Goal: Transaction & Acquisition: Book appointment/travel/reservation

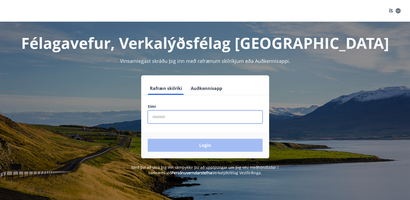
click at [170, 116] on input "phone" at bounding box center [205, 116] width 115 height 13
type input "********"
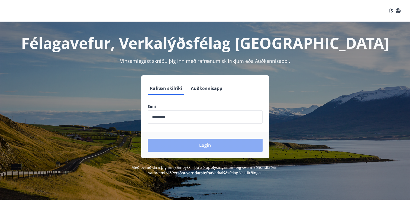
click at [208, 145] on button "Login" at bounding box center [205, 145] width 115 height 13
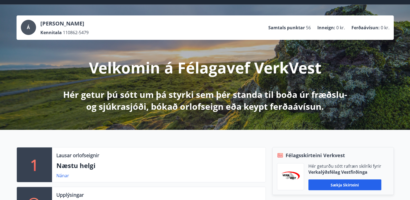
scroll to position [54, 0]
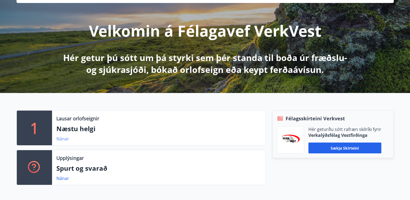
click at [63, 139] on link "Nánar" at bounding box center [62, 139] width 13 height 6
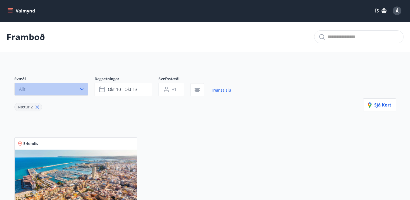
click at [83, 88] on icon "button" at bounding box center [81, 89] width 3 height 2
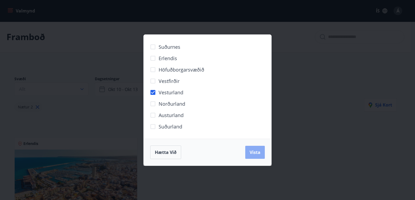
click at [255, 151] on span "Vista" at bounding box center [254, 152] width 11 height 6
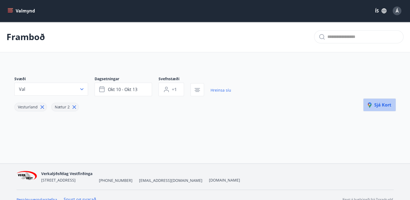
click at [384, 106] on span "Sjá kort" at bounding box center [380, 105] width 24 height 6
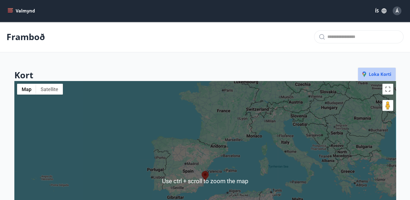
click at [385, 75] on span "Loka korti" at bounding box center [377, 74] width 29 height 6
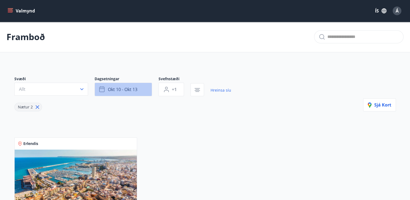
click at [103, 89] on icon "button" at bounding box center [101, 88] width 5 height 1
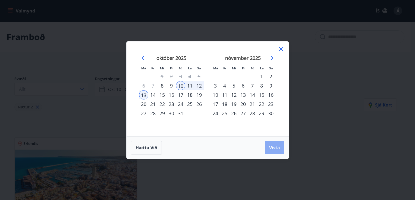
click at [275, 146] on span "Vista" at bounding box center [274, 148] width 11 height 6
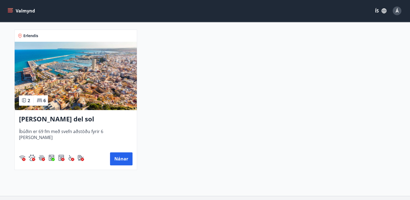
scroll to position [109, 0]
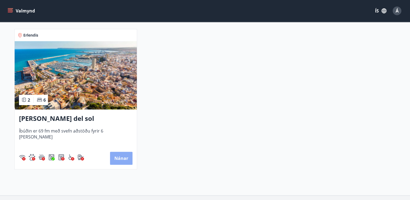
click at [121, 158] on button "Nánar" at bounding box center [121, 158] width 23 height 13
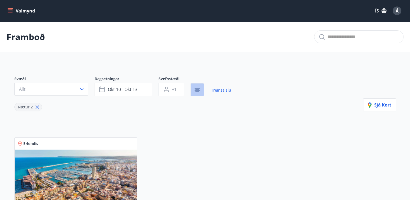
click at [197, 90] on icon "button" at bounding box center [197, 90] width 7 height 7
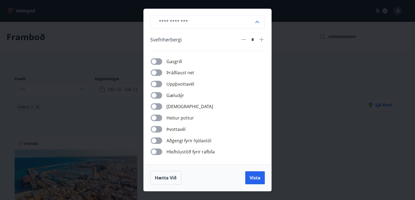
click at [255, 21] on icon at bounding box center [257, 22] width 7 height 7
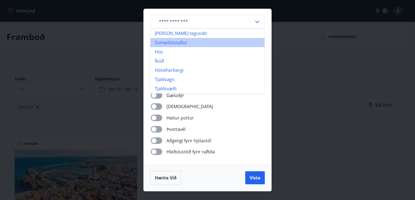
click at [175, 42] on li "Sumarbústaður" at bounding box center [207, 42] width 114 height 9
type input "**********"
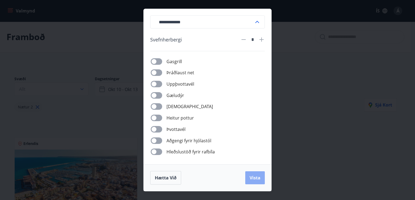
click at [252, 179] on span "Vista" at bounding box center [254, 178] width 11 height 6
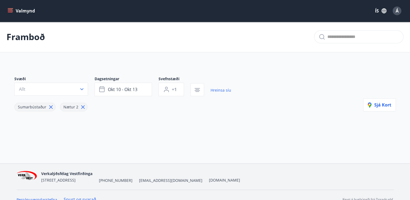
scroll to position [9, 0]
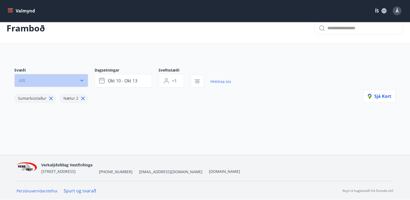
click at [81, 80] on icon "button" at bounding box center [81, 81] width 3 height 2
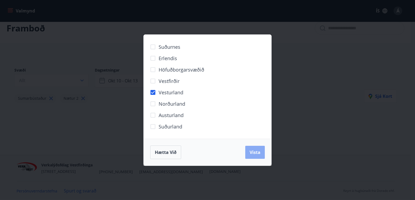
click at [256, 150] on span "Vista" at bounding box center [254, 152] width 11 height 6
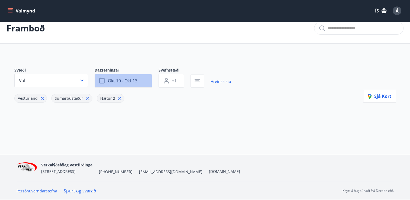
click at [118, 82] on span "okt 10 - okt 13" at bounding box center [123, 81] width 30 height 6
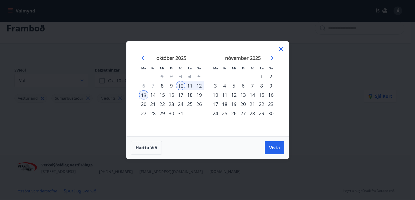
click at [181, 94] on div "17" at bounding box center [180, 94] width 9 height 9
drag, startPoint x: 190, startPoint y: 95, endPoint x: 195, endPoint y: 95, distance: 5.2
click at [190, 95] on div "18" at bounding box center [189, 94] width 9 height 9
click at [198, 94] on div "19" at bounding box center [198, 94] width 9 height 9
click at [144, 104] on div "20" at bounding box center [143, 104] width 9 height 9
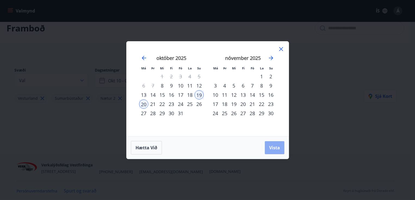
click at [273, 145] on span "Vista" at bounding box center [274, 148] width 11 height 6
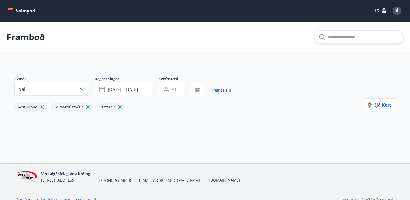
click at [354, 37] on input "text" at bounding box center [364, 37] width 72 height 9
click at [353, 39] on input "text" at bounding box center [364, 37] width 72 height 9
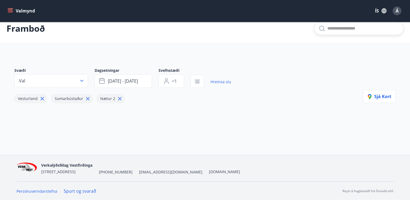
scroll to position [9, 0]
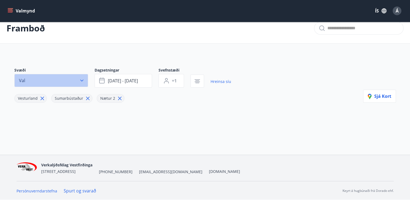
click at [81, 79] on icon "button" at bounding box center [81, 80] width 5 height 5
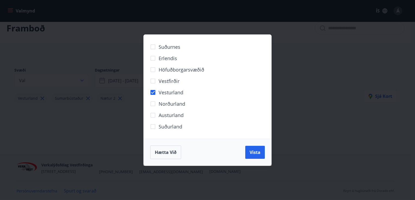
drag, startPoint x: 53, startPoint y: 44, endPoint x: 54, endPoint y: 41, distance: 3.0
click at [53, 42] on div "Suðurnes Erlendis Höfuðborgarsvæðið [GEOGRAPHIC_DATA] [GEOGRAPHIC_DATA] [GEOGRA…" at bounding box center [207, 100] width 415 height 200
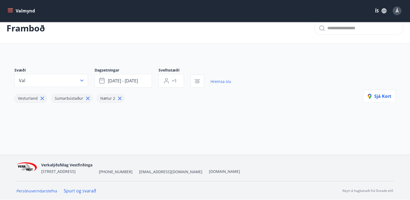
click at [12, 10] on icon "menu" at bounding box center [10, 10] width 5 height 5
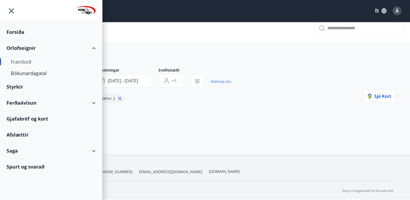
click at [27, 62] on div "Framboð" at bounding box center [51, 61] width 81 height 11
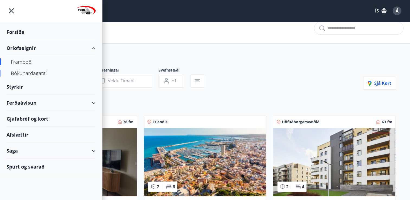
click at [30, 73] on div "Bókunardagatal" at bounding box center [51, 73] width 81 height 11
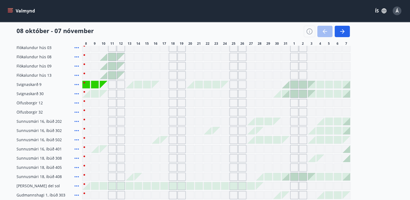
scroll to position [77, 0]
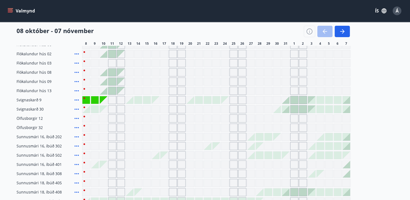
click at [106, 101] on div "Gráir dagar eru ekki bókanlegir" at bounding box center [104, 100] width 8 height 8
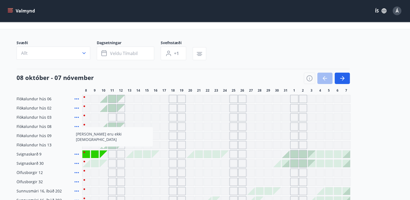
scroll to position [50, 0]
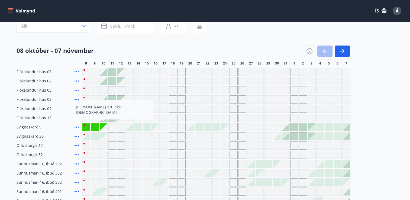
click at [77, 136] on icon at bounding box center [77, 136] width 4 height 1
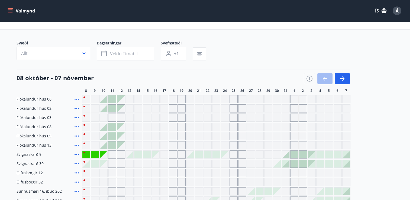
scroll to position [0, 0]
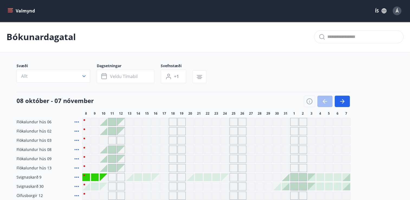
click at [11, 10] on icon "menu" at bounding box center [10, 10] width 5 height 5
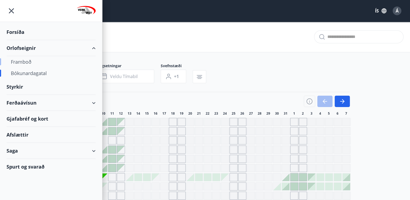
click at [19, 62] on div "Framboð" at bounding box center [51, 61] width 81 height 11
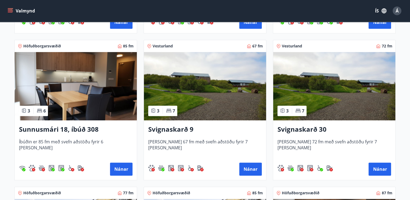
scroll to position [244, 0]
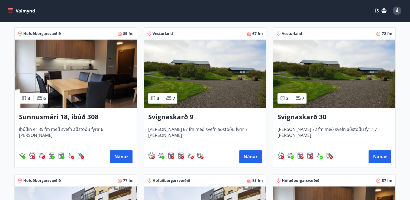
click at [303, 115] on h3 "Svignaskarð 30" at bounding box center [335, 117] width 114 height 10
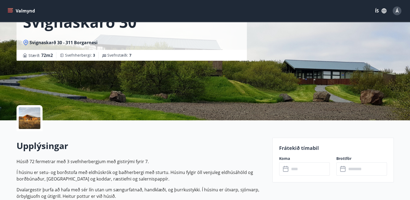
scroll to position [54, 0]
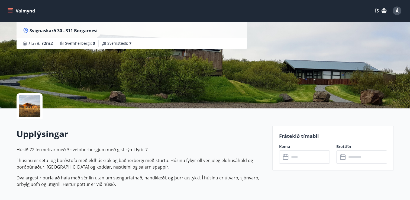
click at [31, 108] on div at bounding box center [30, 106] width 22 height 22
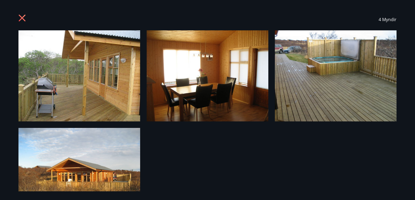
click at [219, 92] on img at bounding box center [207, 75] width 122 height 91
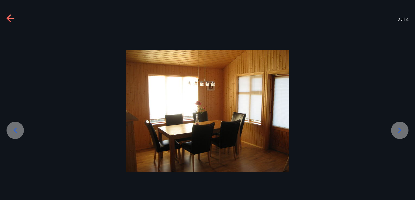
click at [397, 131] on icon at bounding box center [399, 130] width 9 height 9
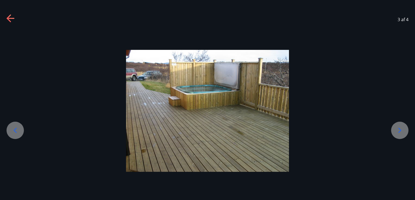
click at [399, 130] on icon at bounding box center [399, 130] width 9 height 9
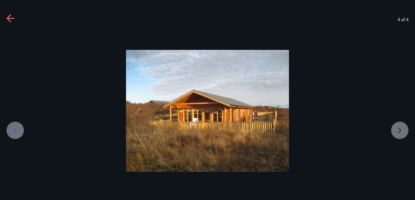
click at [399, 130] on div at bounding box center [207, 111] width 415 height 122
click at [15, 132] on icon at bounding box center [15, 130] width 9 height 9
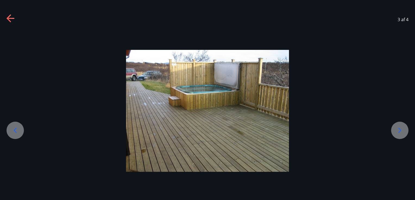
click at [15, 132] on icon at bounding box center [15, 130] width 9 height 9
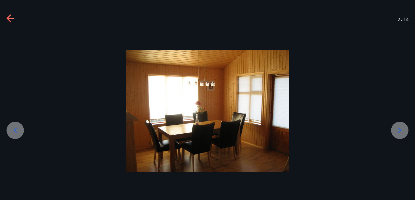
click at [15, 132] on icon at bounding box center [15, 130] width 9 height 9
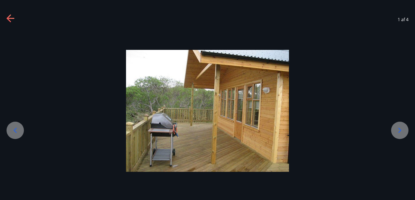
click at [11, 17] on icon at bounding box center [11, 18] width 9 height 9
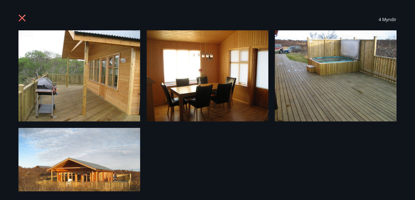
click at [20, 16] on icon at bounding box center [22, 18] width 7 height 7
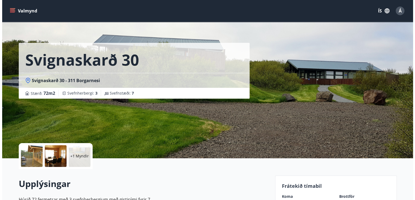
scroll to position [0, 0]
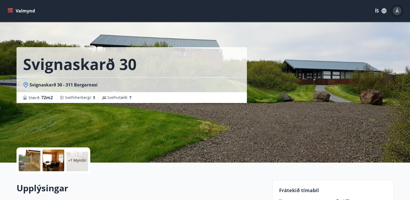
click at [397, 11] on span "Á" at bounding box center [397, 11] width 3 height 6
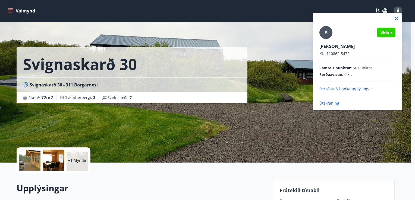
click at [330, 103] on p "Útskráning" at bounding box center [357, 103] width 76 height 5
